Goal: Transaction & Acquisition: Purchase product/service

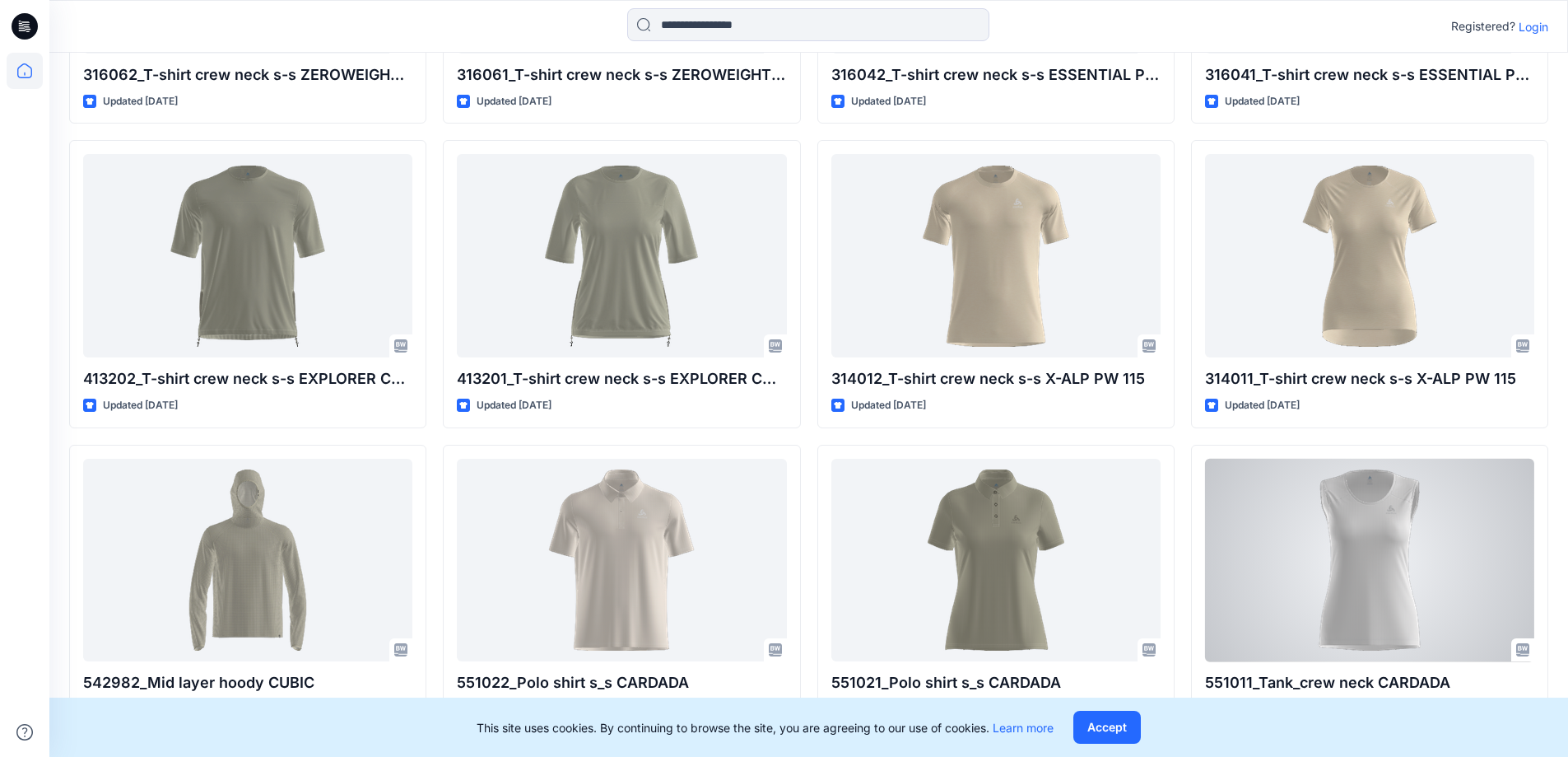
scroll to position [5827, 0]
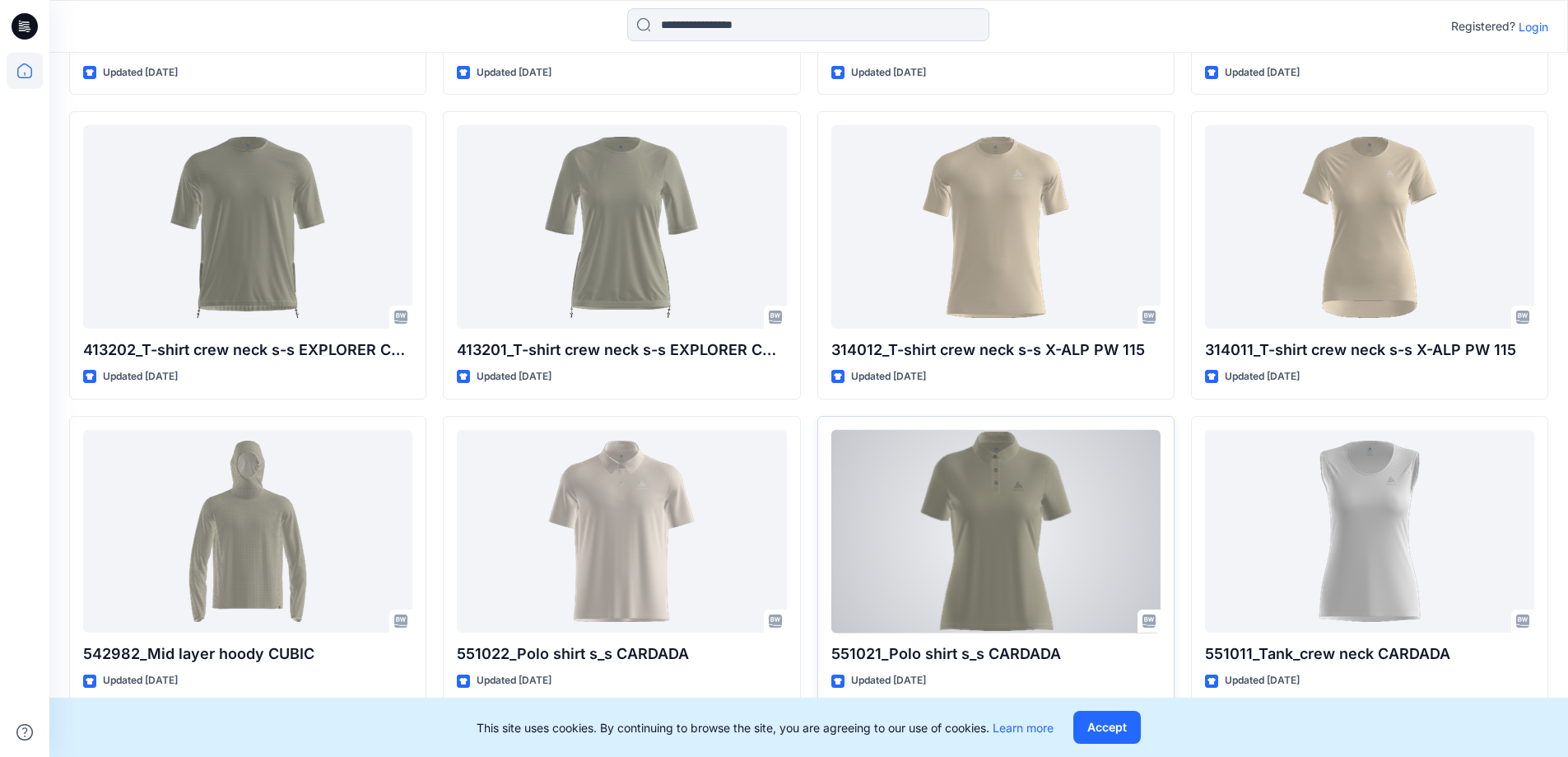
click at [968, 480] on div at bounding box center [995, 531] width 329 height 203
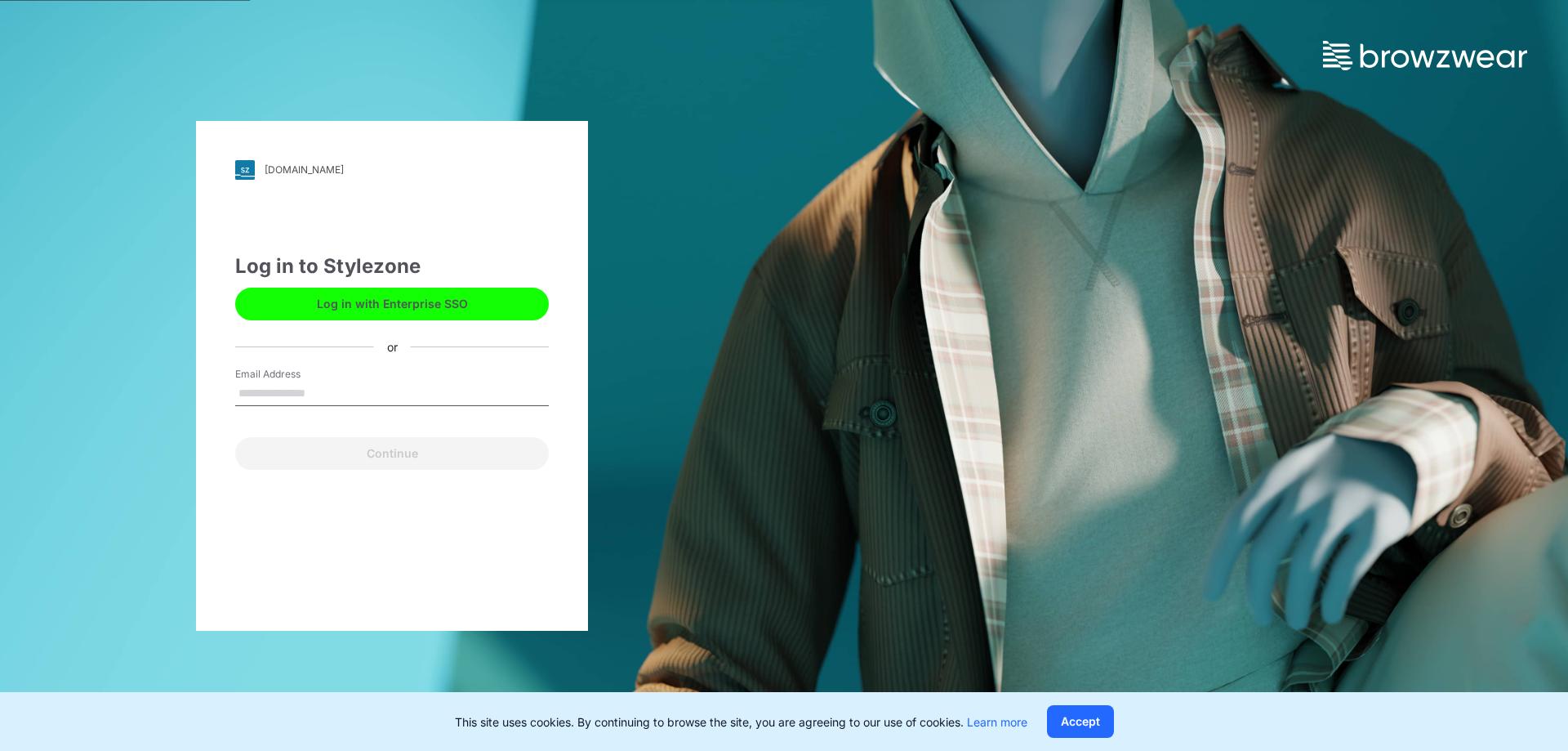
click at [331, 394] on input "Email Address" at bounding box center [392, 394] width 314 height 24
type input "**********"
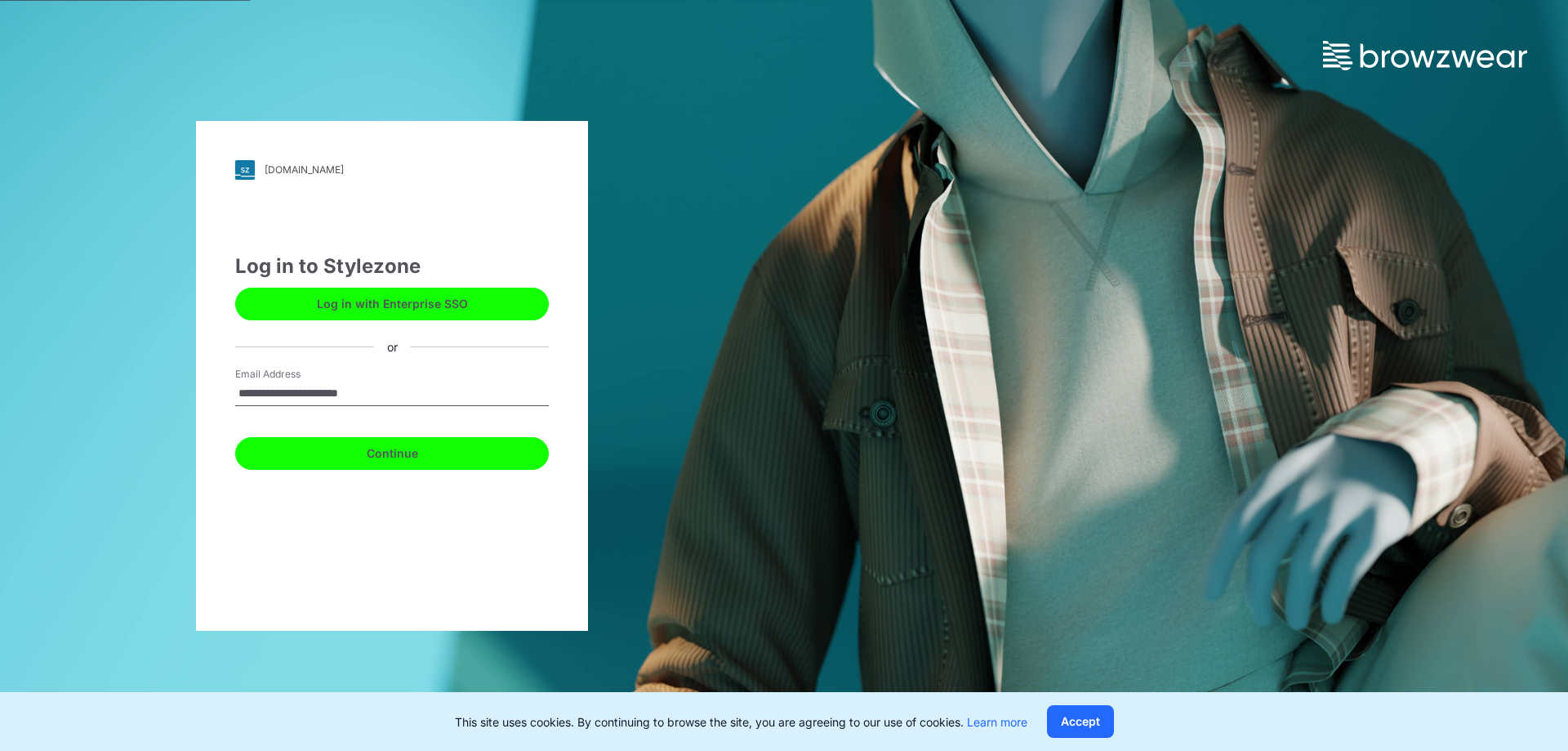
click at [461, 460] on button "Continue" at bounding box center [392, 453] width 314 height 33
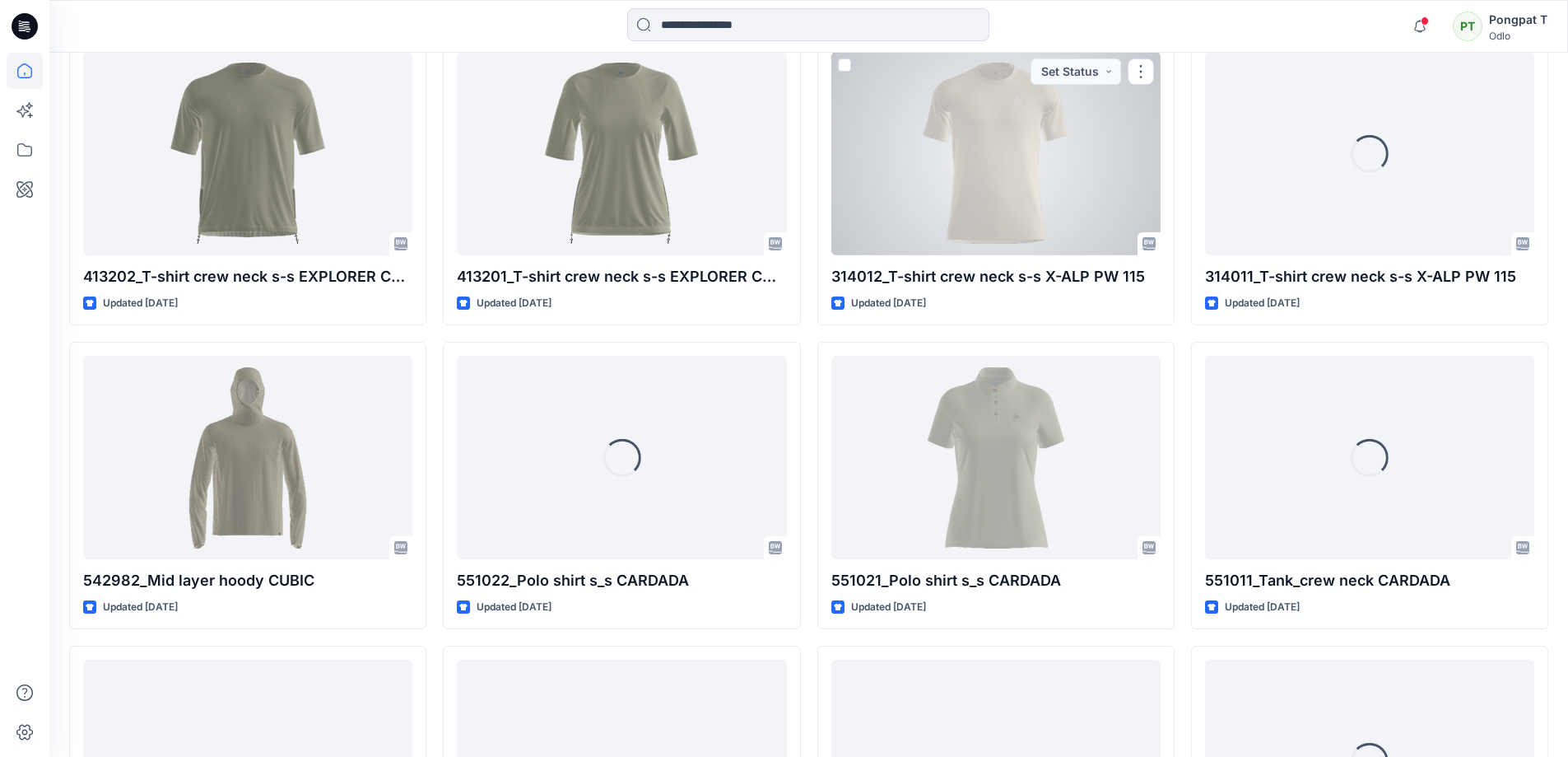
scroll to position [6206, 0]
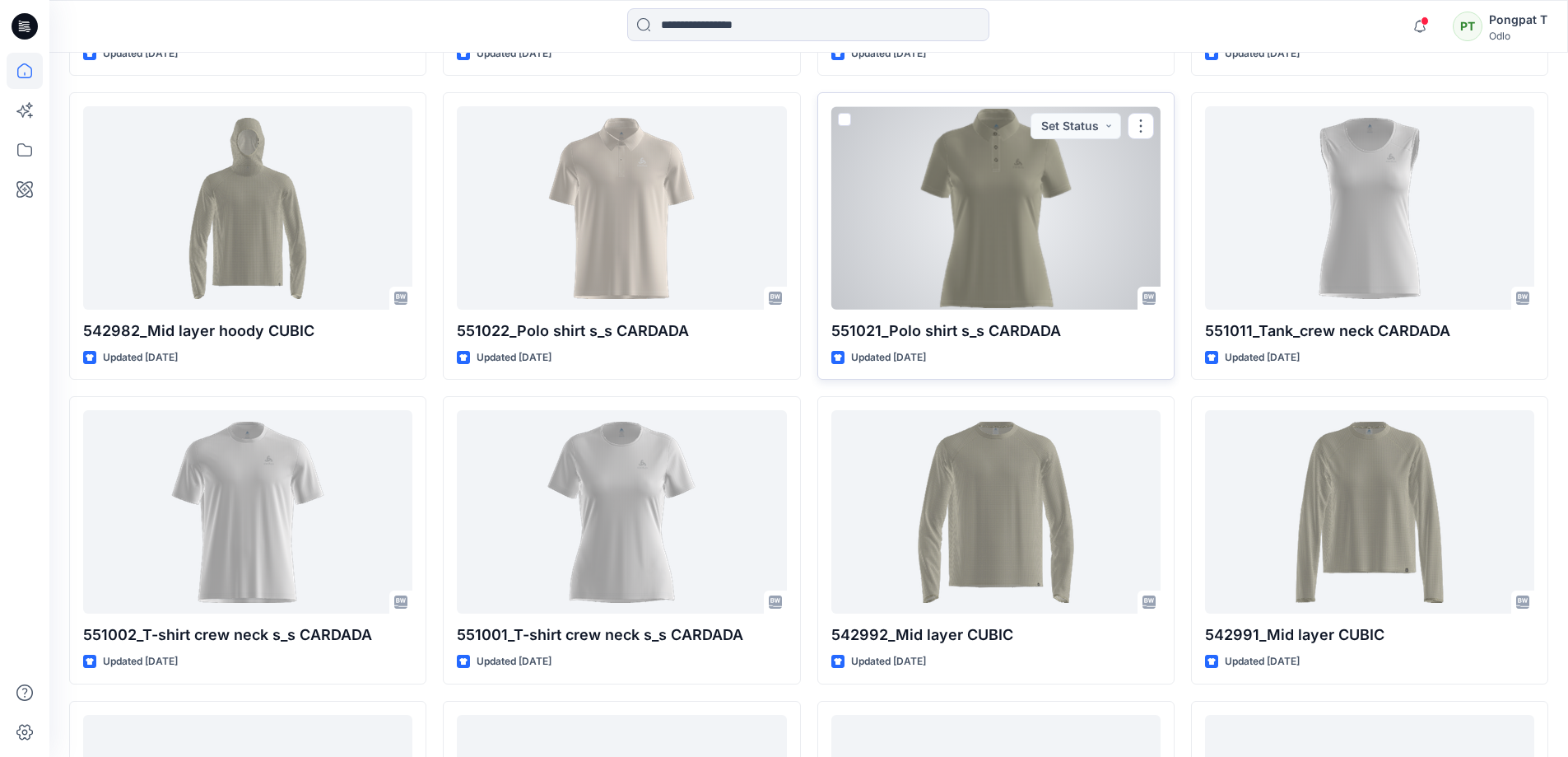
click at [978, 193] on div at bounding box center [995, 207] width 329 height 203
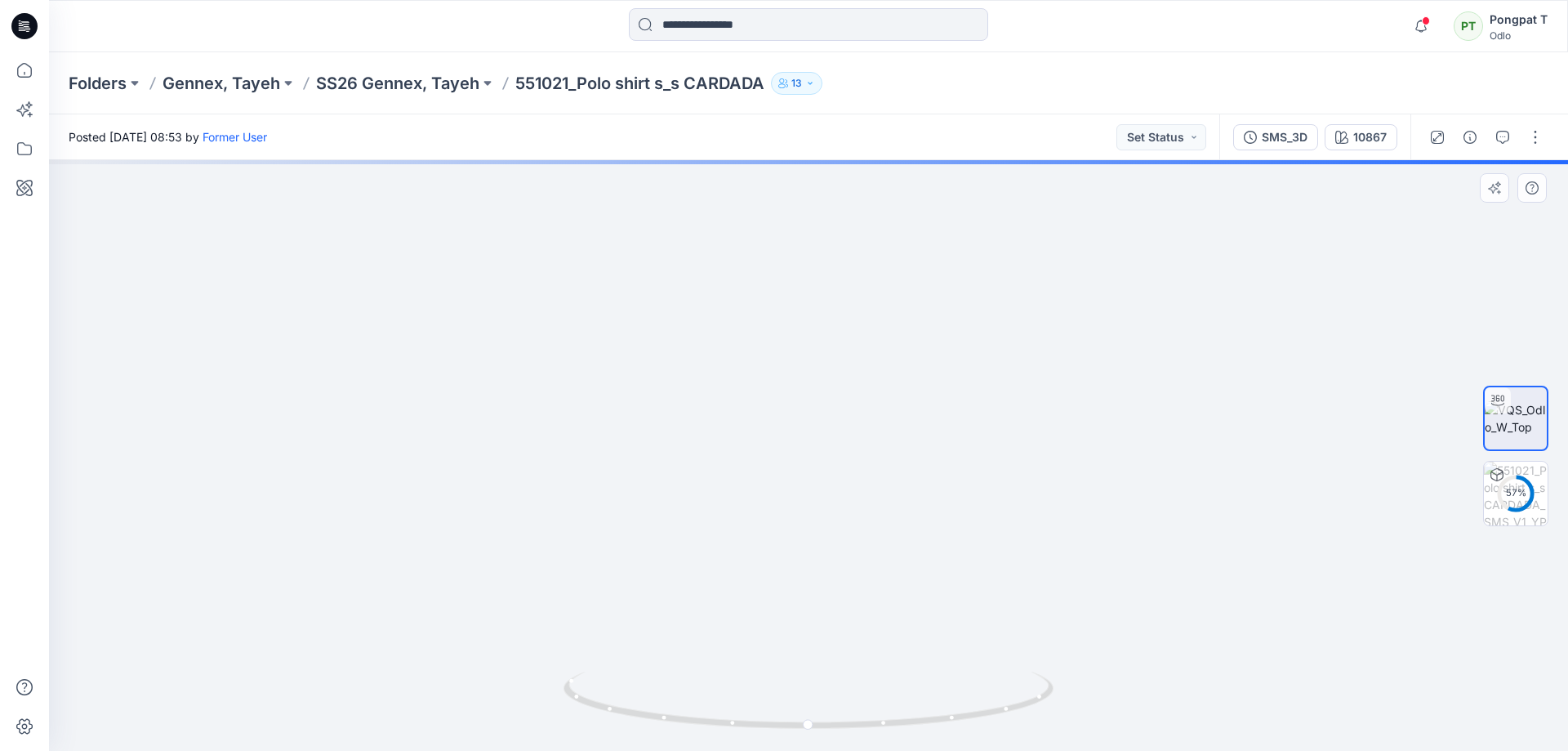
drag, startPoint x: 853, startPoint y: 271, endPoint x: 908, endPoint y: 419, distance: 157.9
click at [878, 750] on html "Notifications YL [PERSON_NAME] commented on P1_REV-2_YPT View Style [DATE] 08:4…" at bounding box center [784, 376] width 1568 height 751
drag, startPoint x: 922, startPoint y: 333, endPoint x: 893, endPoint y: 599, distance: 267.6
click at [900, 631] on img at bounding box center [812, 343] width 2615 height 813
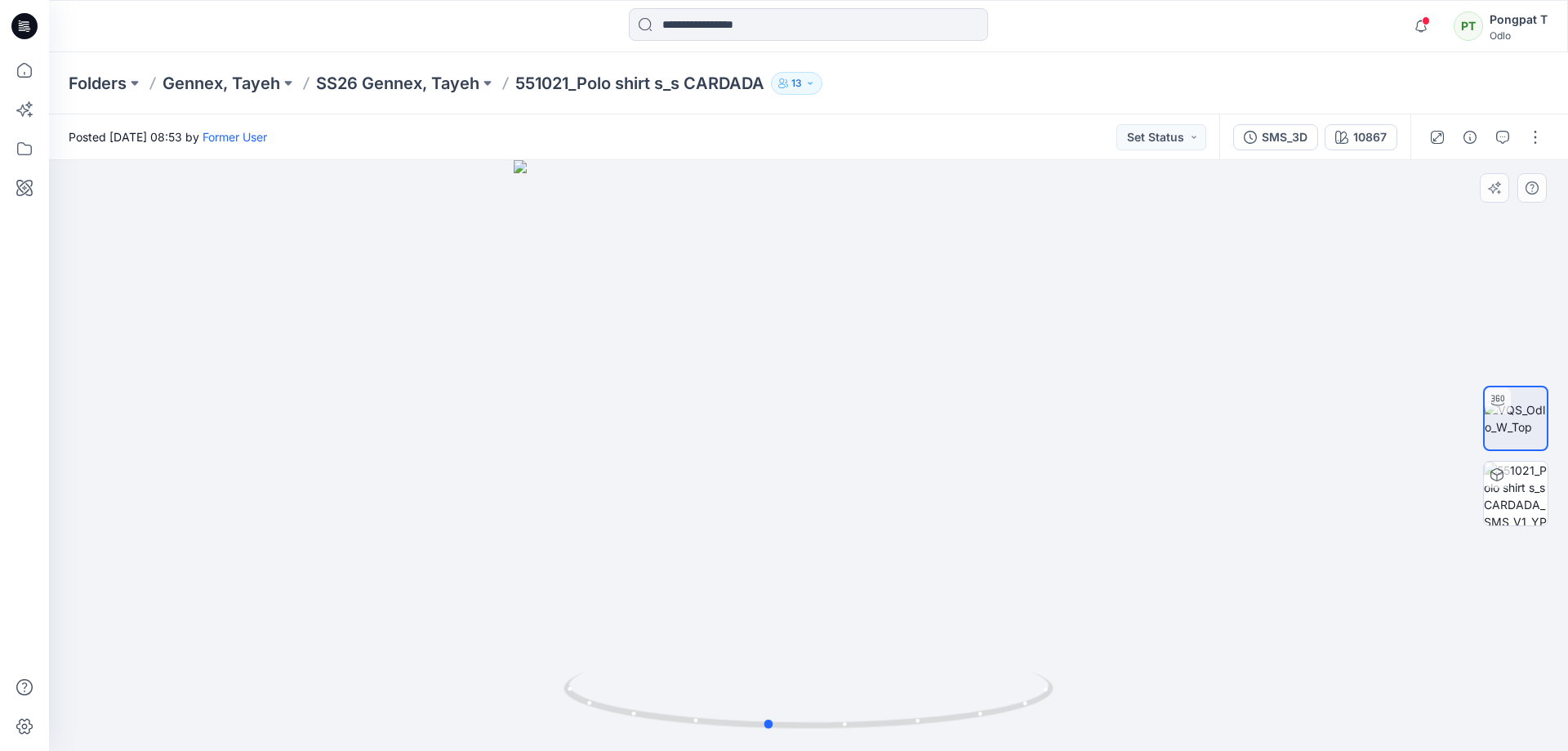
drag, startPoint x: 1029, startPoint y: 710, endPoint x: 498, endPoint y: 687, distance: 531.5
click at [498, 687] on div at bounding box center [808, 455] width 1519 height 591
drag, startPoint x: 810, startPoint y: 723, endPoint x: 826, endPoint y: 715, distance: 17.9
click at [826, 715] on icon at bounding box center [811, 702] width 494 height 62
click at [1209, 547] on div at bounding box center [808, 455] width 1519 height 591
